Goal: Task Accomplishment & Management: Complete application form

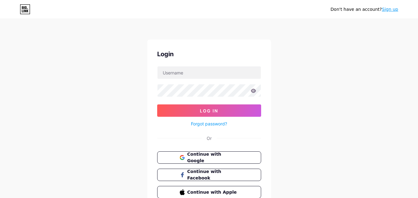
click at [235, 154] on span "Continue with Google" at bounding box center [212, 157] width 51 height 13
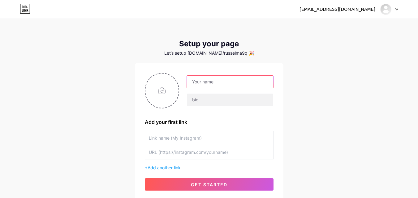
click at [215, 87] on input "text" at bounding box center [230, 82] width 86 height 12
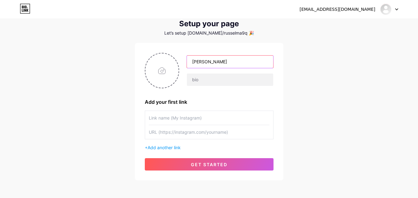
scroll to position [31, 0]
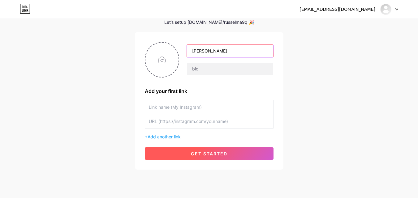
type input "[PERSON_NAME]"
click at [224, 154] on span "get started" at bounding box center [209, 153] width 37 height 5
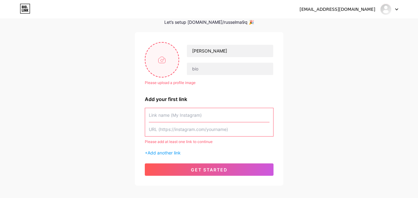
click at [162, 65] on input "file" at bounding box center [161, 60] width 33 height 34
click at [80, 47] on div "[EMAIL_ADDRESS][DOMAIN_NAME] Dashboard Logout Setup your page Let’s setup [DOMA…" at bounding box center [209, 87] width 418 height 237
click at [156, 59] on input "file" at bounding box center [161, 60] width 33 height 34
type input "C:\fakepath\6703ec41f84854001d5b9375 (1).jpg"
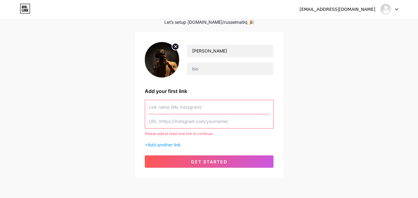
click at [200, 153] on div "[PERSON_NAME] Add your first link Please add at least one link to continue + Ad…" at bounding box center [209, 105] width 129 height 126
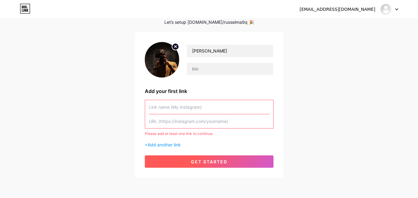
click at [202, 158] on button "get started" at bounding box center [209, 162] width 129 height 12
click at [202, 159] on button "get started" at bounding box center [209, 162] width 129 height 12
click at [202, 159] on span "get started" at bounding box center [209, 161] width 37 height 5
click at [204, 166] on button "get started" at bounding box center [209, 162] width 129 height 12
click at [204, 164] on span "get started" at bounding box center [209, 161] width 37 height 5
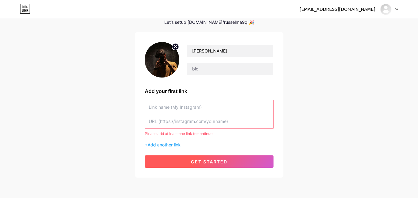
click at [204, 164] on span "get started" at bounding box center [209, 161] width 37 height 5
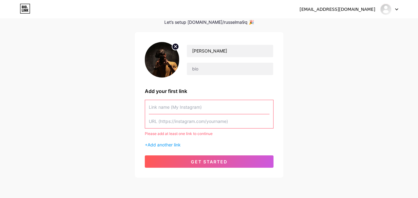
click at [168, 140] on div "Please add at least one link to continue + Add another link" at bounding box center [209, 124] width 129 height 48
click at [171, 144] on span "Add another link" at bounding box center [164, 144] width 33 height 5
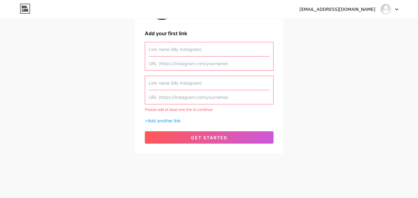
scroll to position [27, 0]
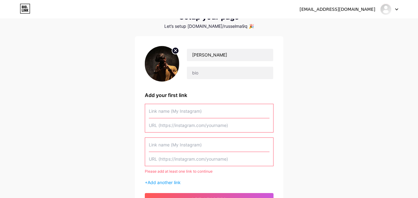
click at [176, 128] on input "text" at bounding box center [209, 126] width 121 height 14
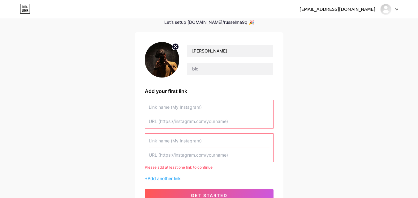
scroll to position [58, 0]
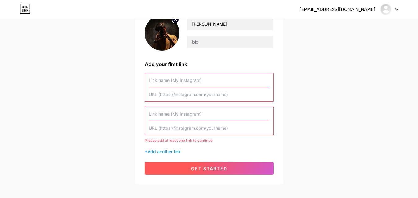
click at [223, 172] on button "get started" at bounding box center [209, 168] width 129 height 12
